Goal: Use online tool/utility: Utilize a website feature to perform a specific function

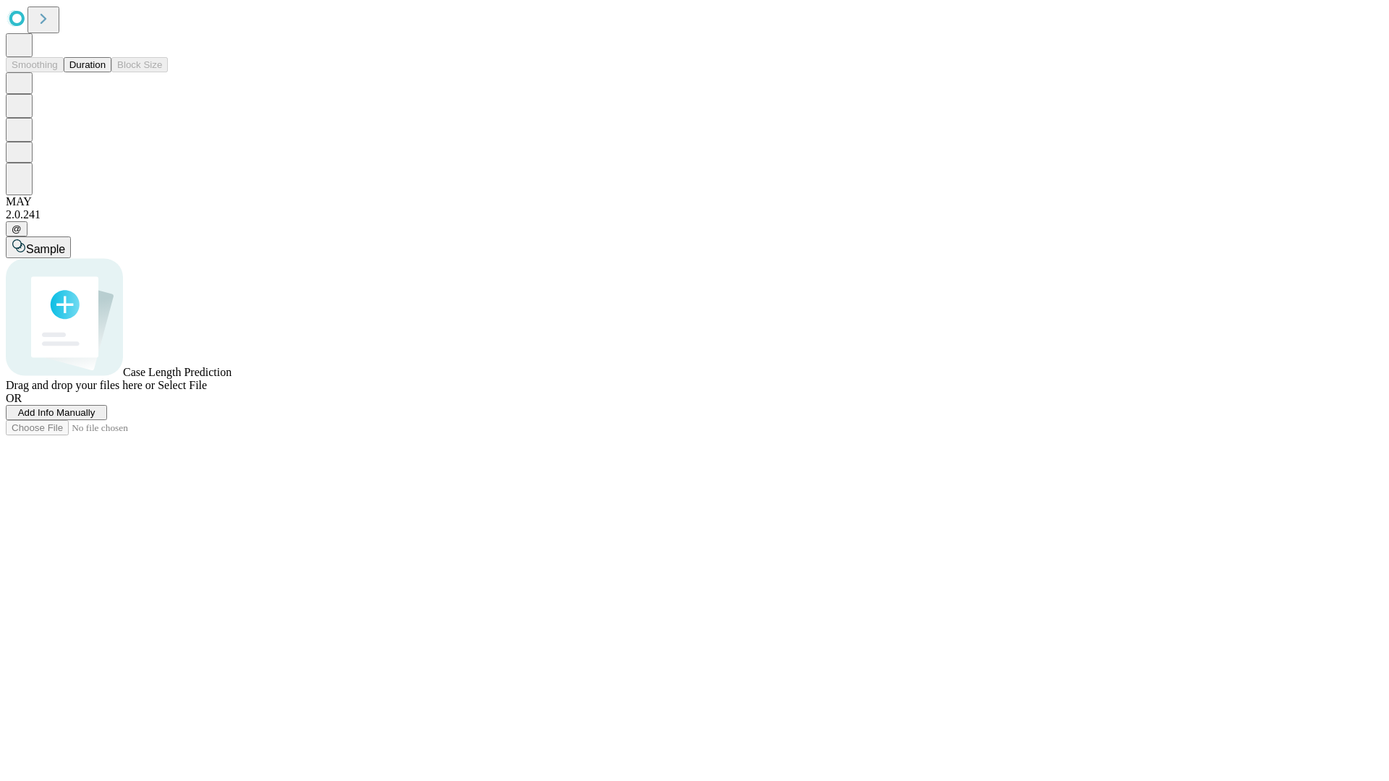
click at [106, 72] on button "Duration" at bounding box center [88, 64] width 48 height 15
click at [207, 391] on span "Select File" at bounding box center [182, 385] width 49 height 12
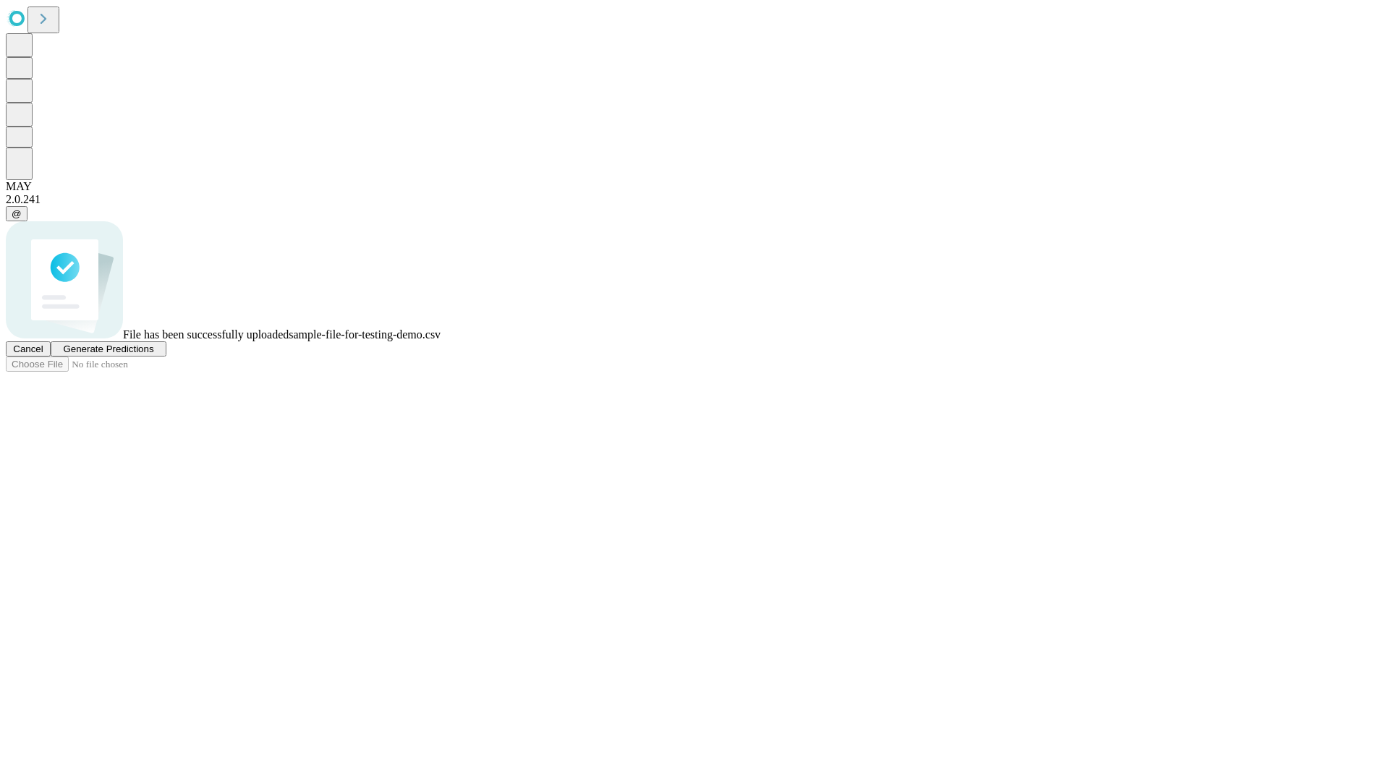
click at [153, 354] on span "Generate Predictions" at bounding box center [108, 349] width 90 height 11
